Goal: Information Seeking & Learning: Learn about a topic

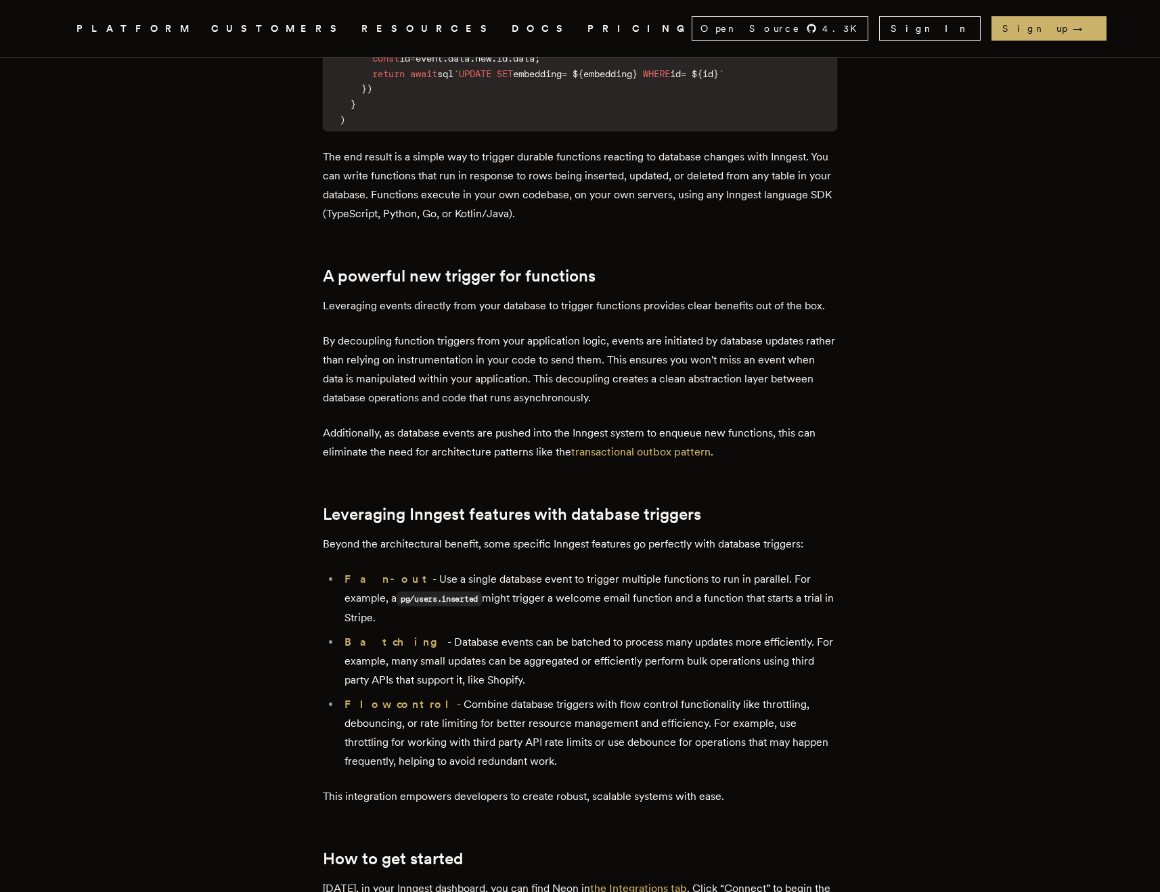
scroll to position [1547, 0]
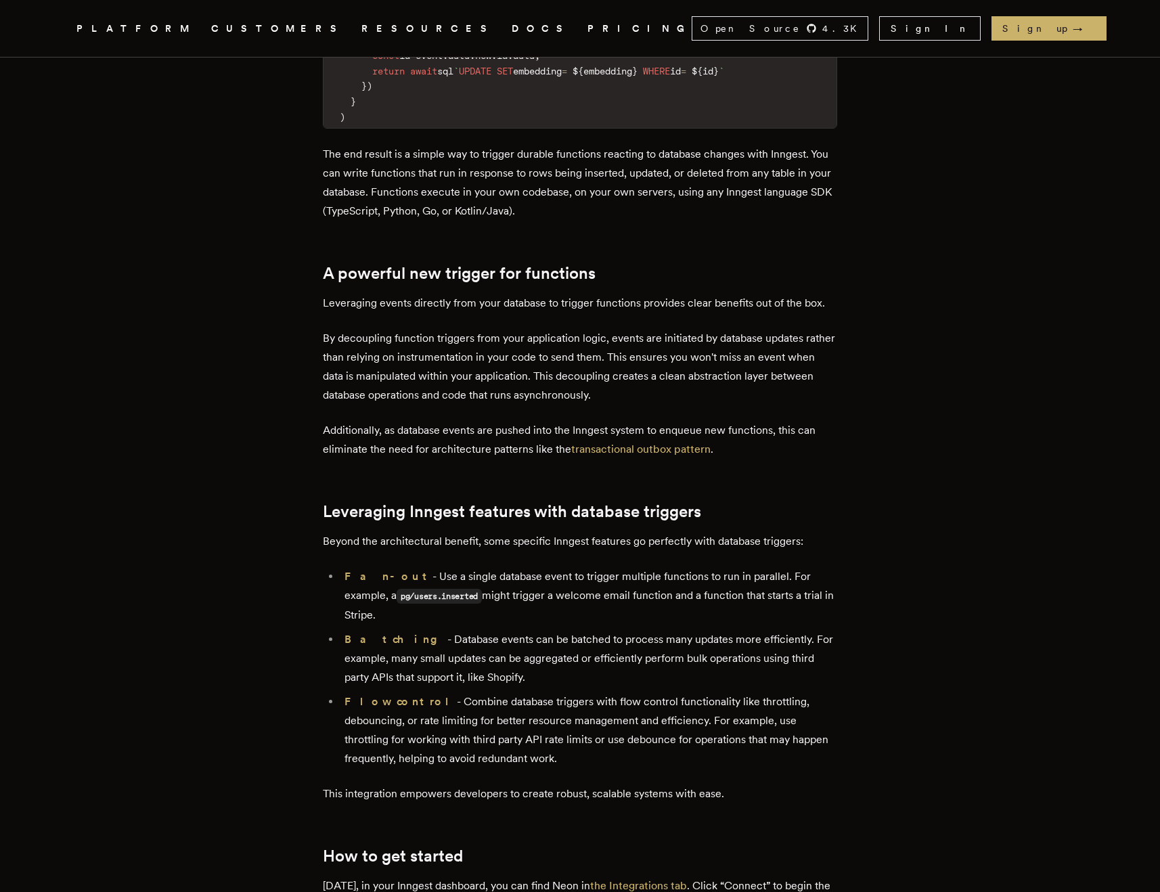
click at [547, 701] on li "Flow control - Combine database triggers with flow control functionality like t…" at bounding box center [588, 730] width 497 height 76
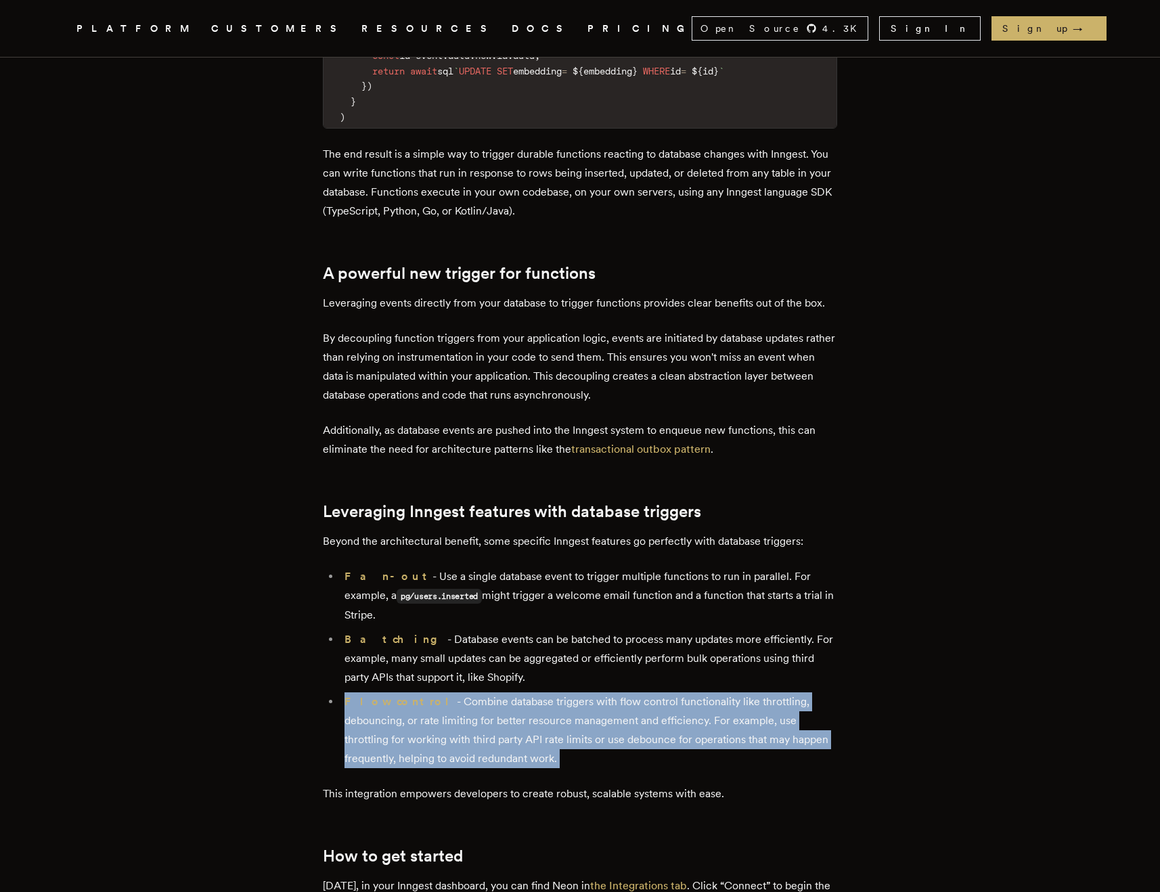
click at [547, 701] on li "Flow control - Combine database triggers with flow control functionality like t…" at bounding box center [588, 730] width 497 height 76
click at [543, 738] on li "Flow control - Combine database triggers with flow control functionality like t…" at bounding box center [588, 730] width 497 height 76
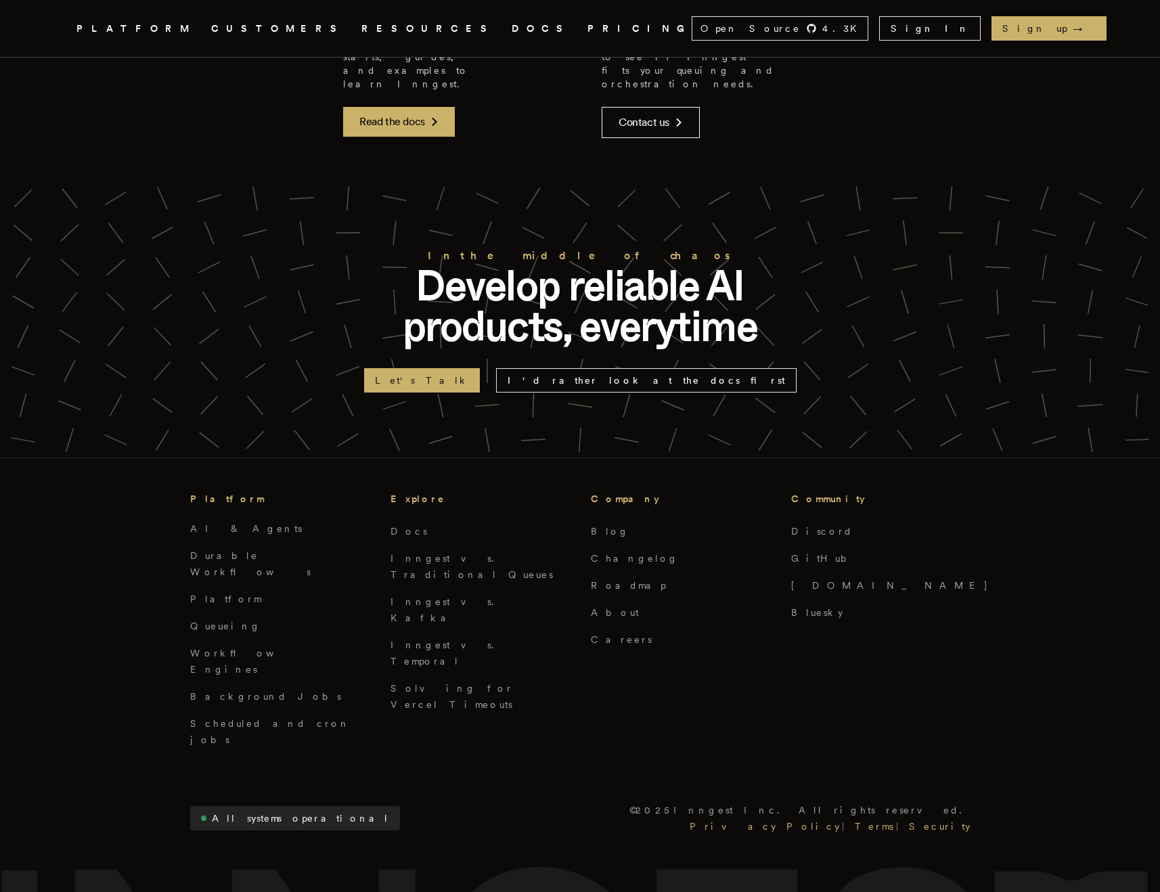
scroll to position [3229, 0]
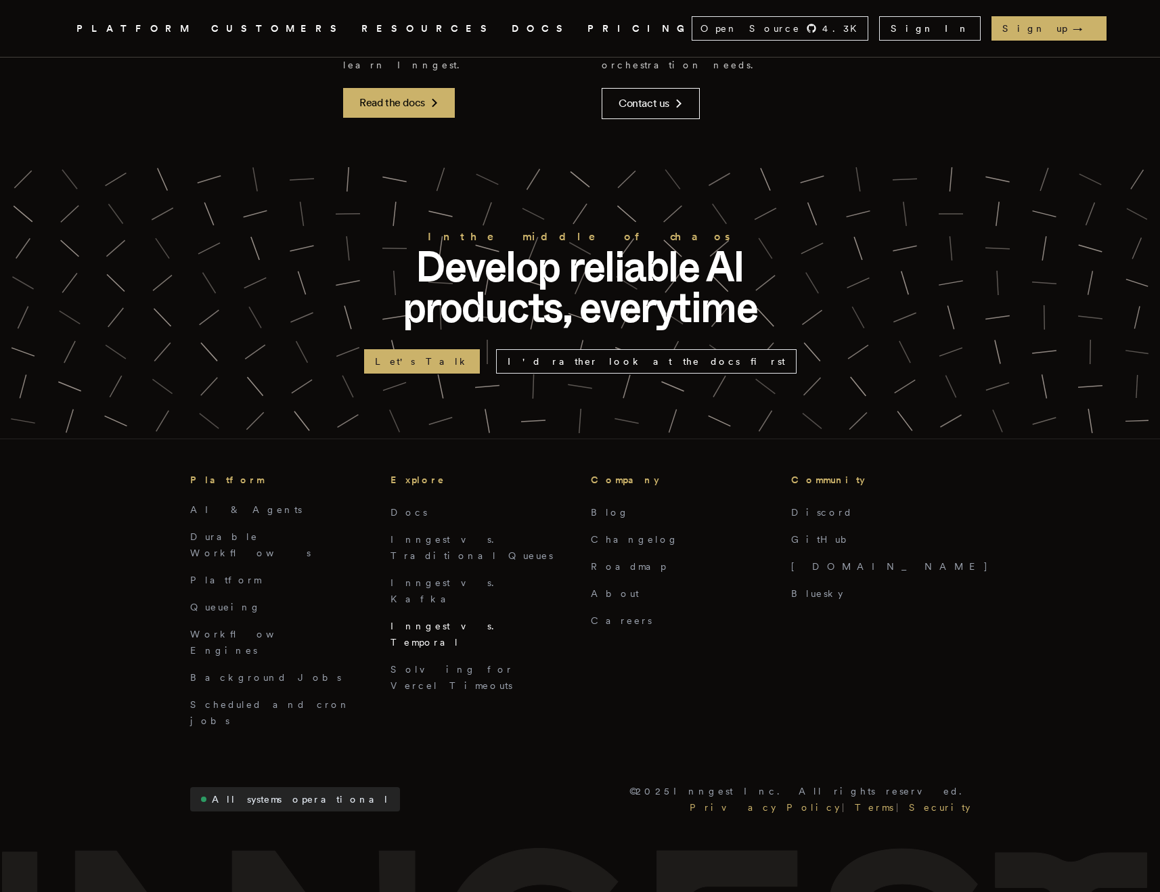
click at [458, 620] on link "Inngest vs. Temporal" at bounding box center [446, 633] width 112 height 27
click at [432, 504] on ul "Docs Inngest vs. Traditional Queues Inngest vs. [PERSON_NAME] Inngest vs. Tempo…" at bounding box center [479, 598] width 179 height 189
click at [432, 577] on link "Inngest vs. Kafka" at bounding box center [446, 590] width 112 height 27
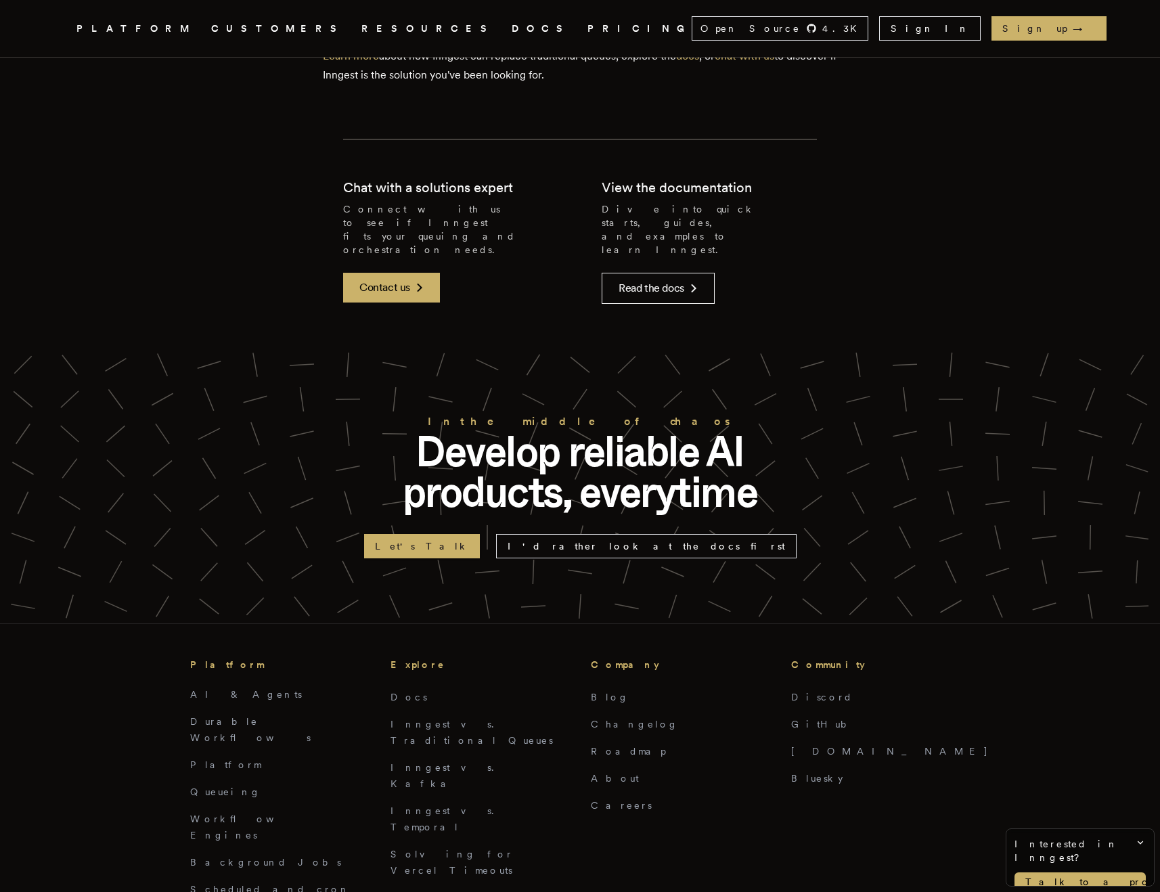
scroll to position [2984, 0]
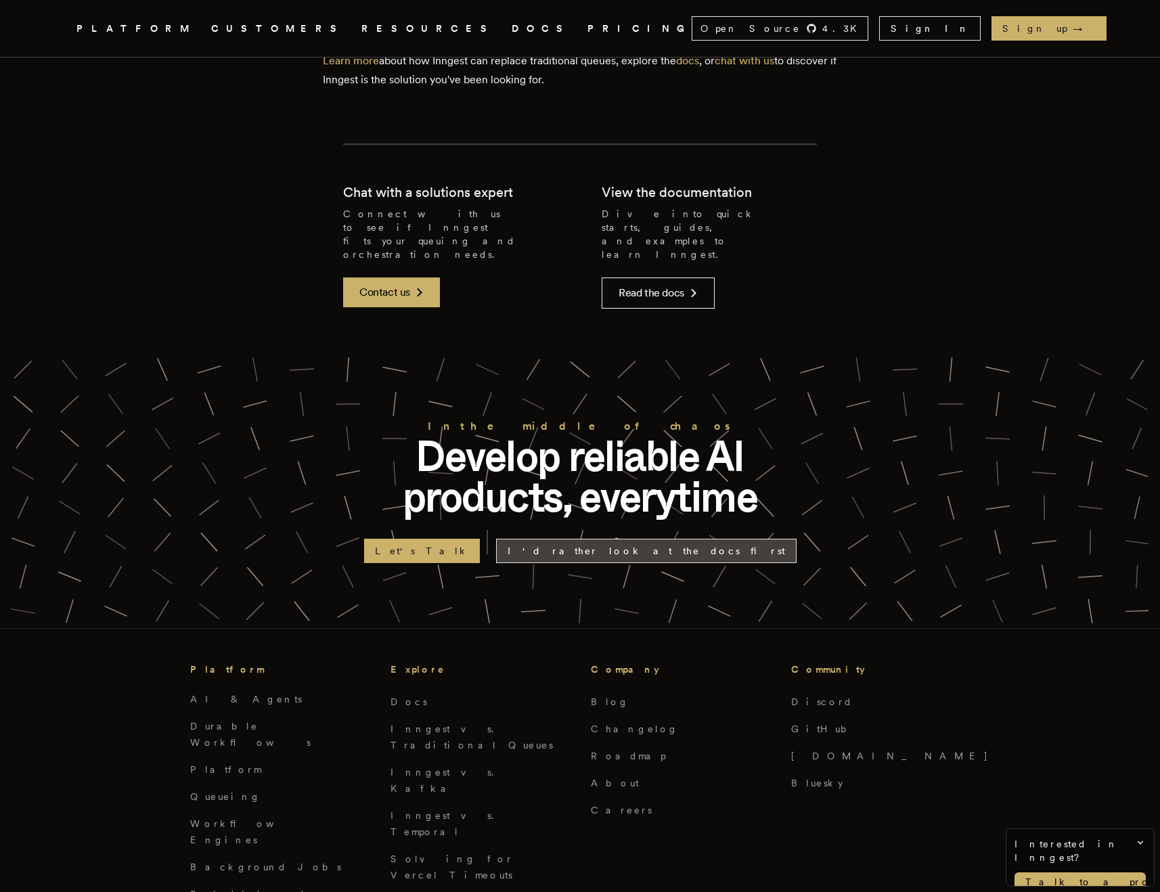
click at [639, 539] on link "I'd rather look at the docs first" at bounding box center [646, 551] width 300 height 24
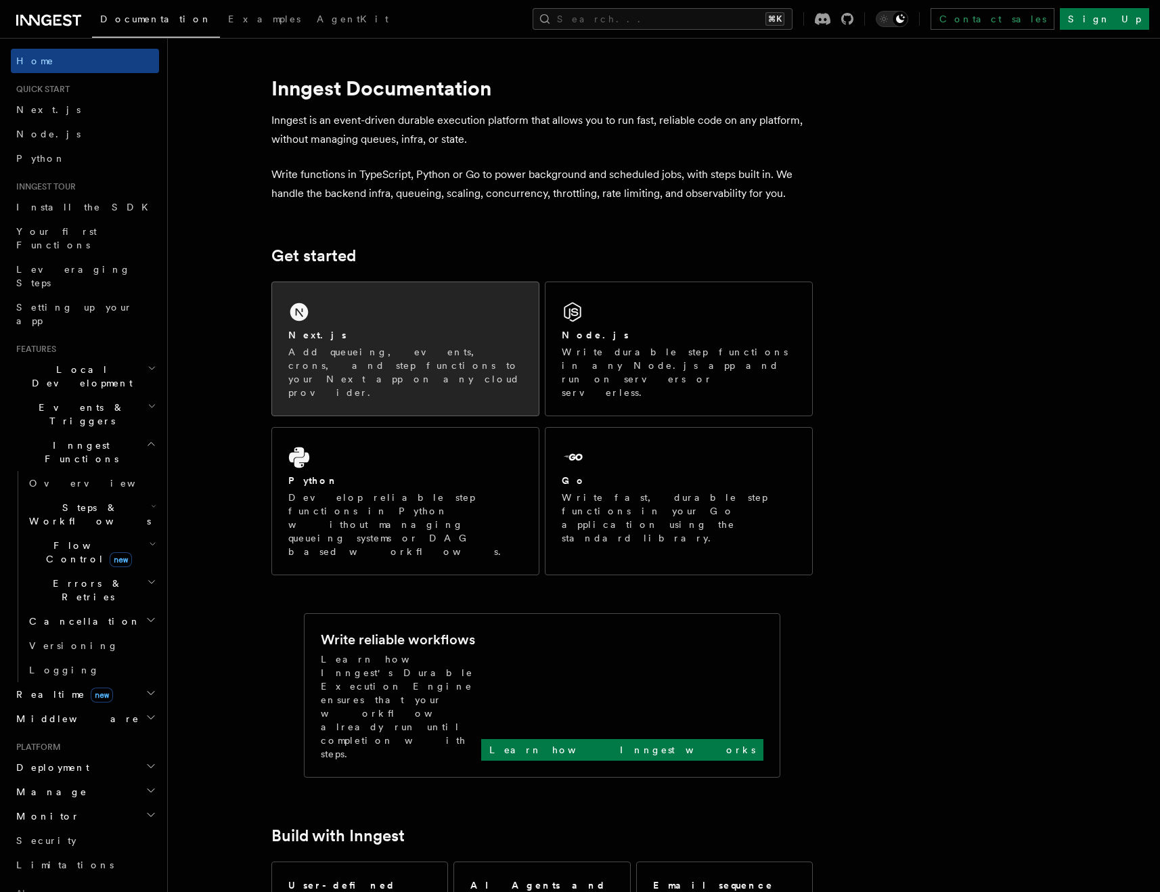
click at [486, 327] on div "Next.js Add queueing, events, crons, and step functions to your Next app on any…" at bounding box center [405, 348] width 267 height 133
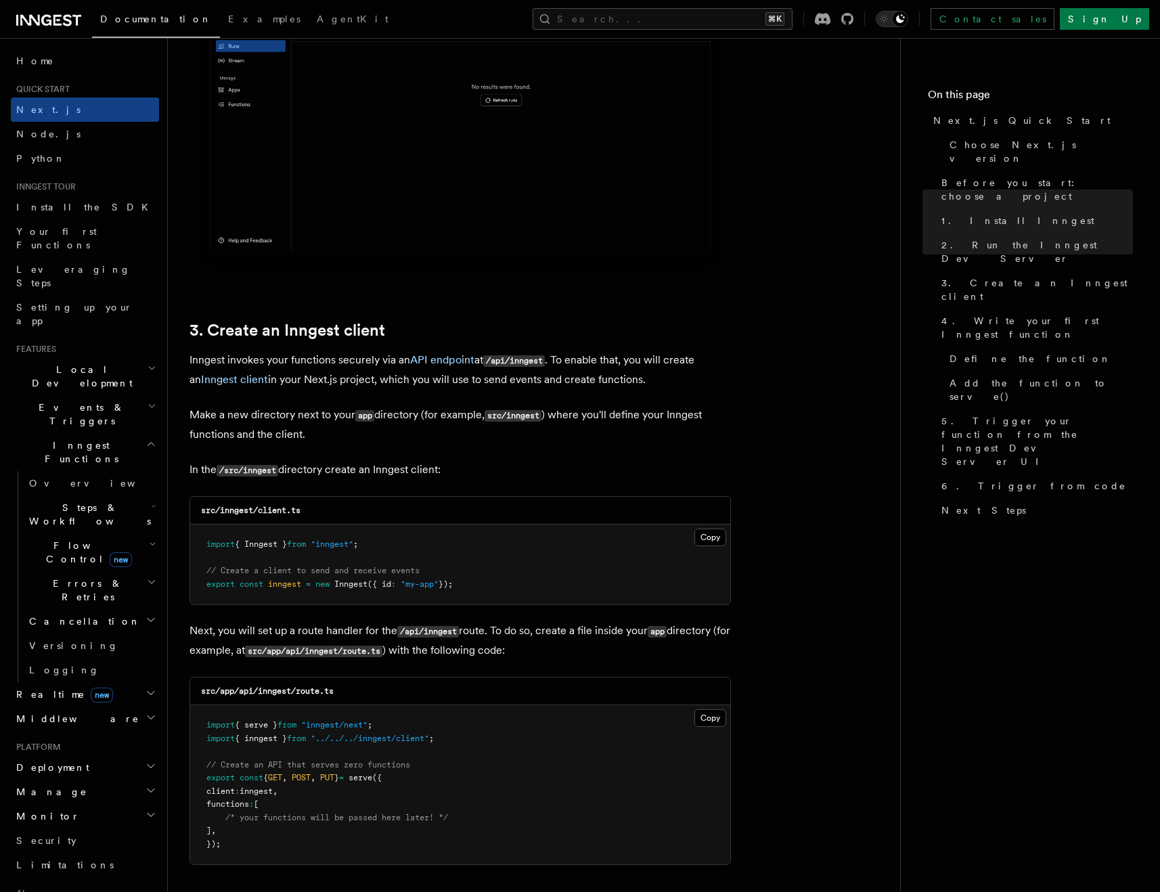
scroll to position [1494, 0]
